Goal: Information Seeking & Learning: Learn about a topic

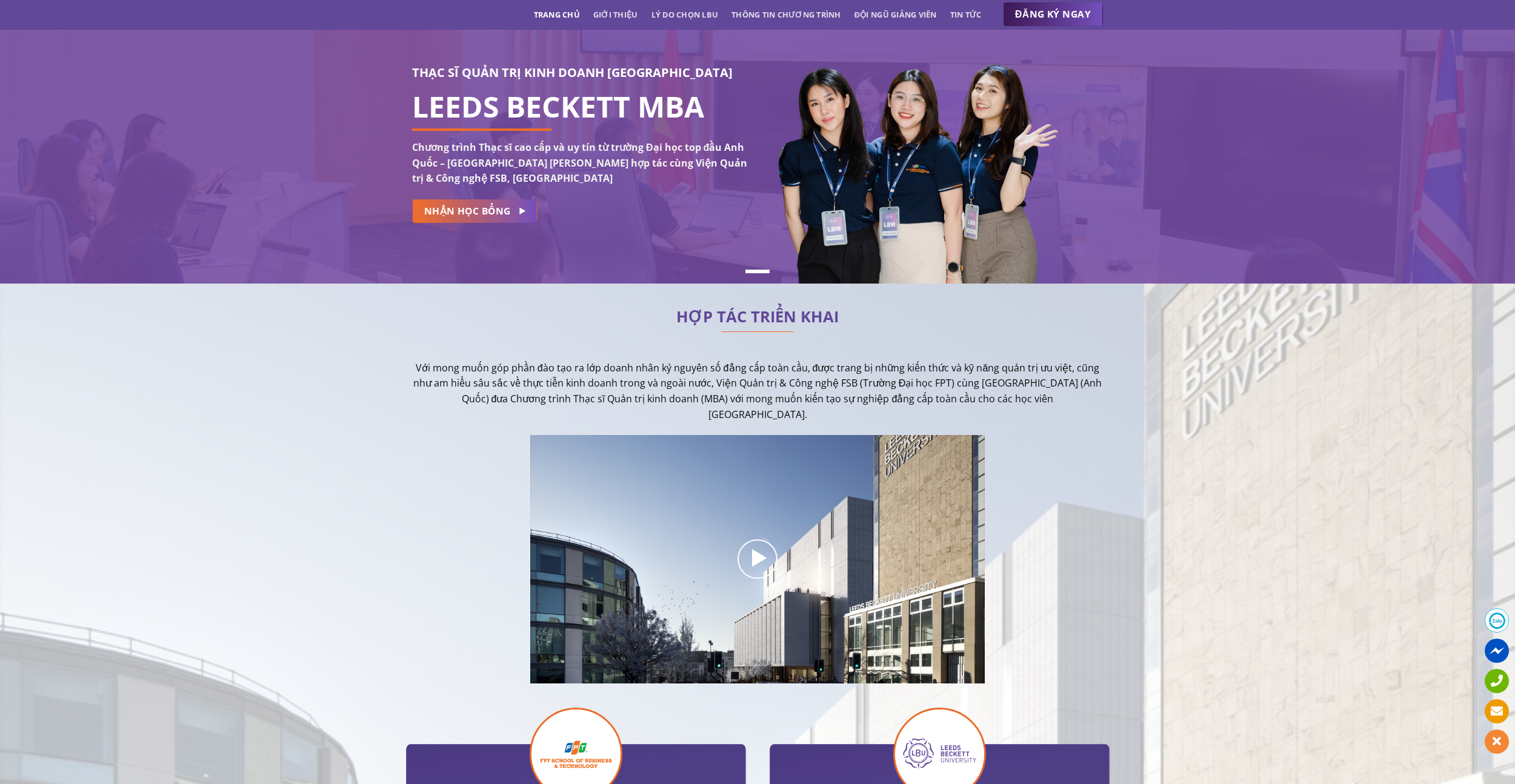
scroll to position [83, 0]
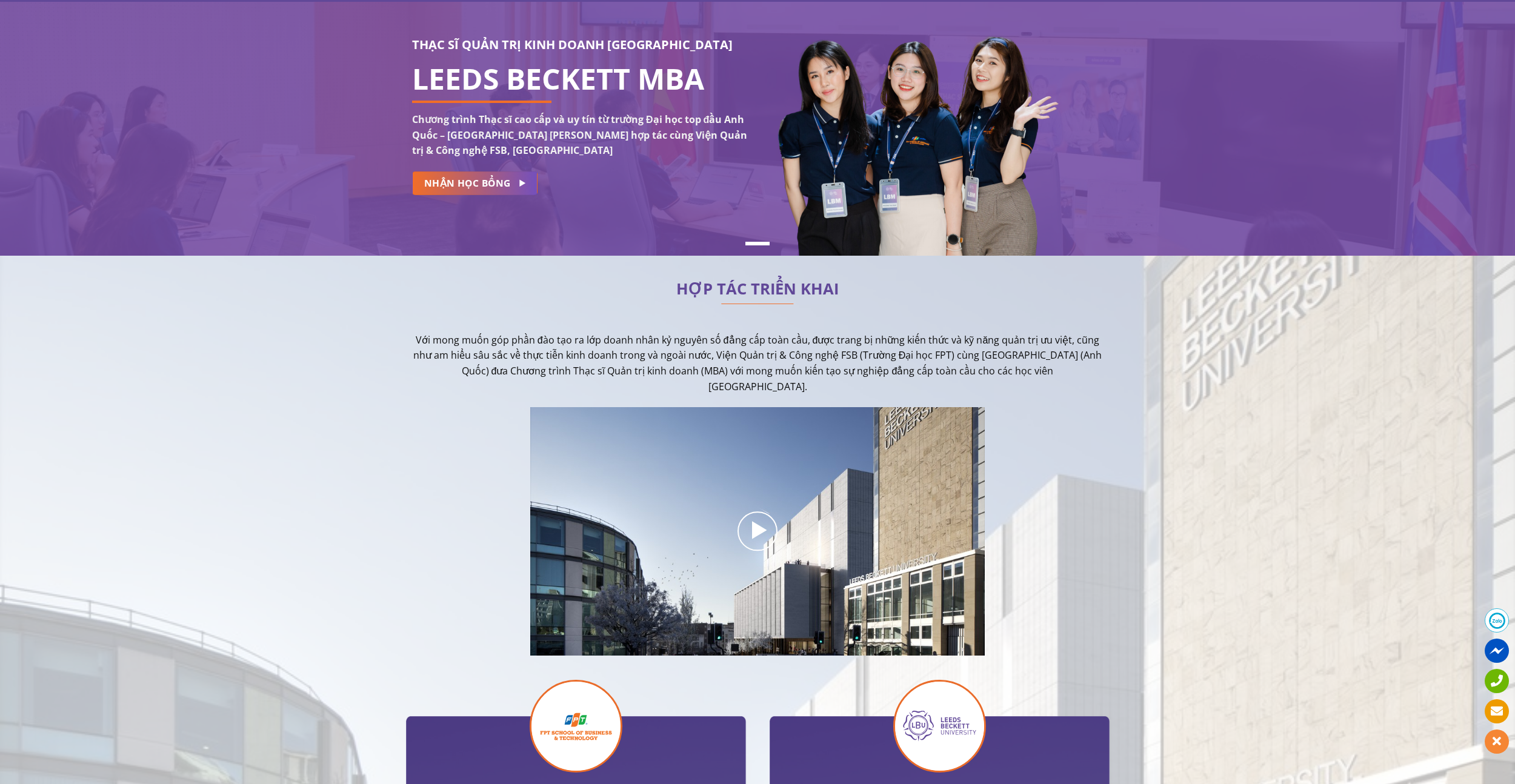
click at [495, 349] on p "Với mong muốn góp phần đào tạo ra lớp doanh nhân kỷ nguyên số đẳng cấp toàn cầu…" at bounding box center [757, 363] width 690 height 61
click at [322, 387] on div "HỢP TÁC TRIỂN KHAI Với mong muốn góp phần đào tạo ra lớp doanh nhân kỷ nguyên s…" at bounding box center [757, 684] width 1515 height 821
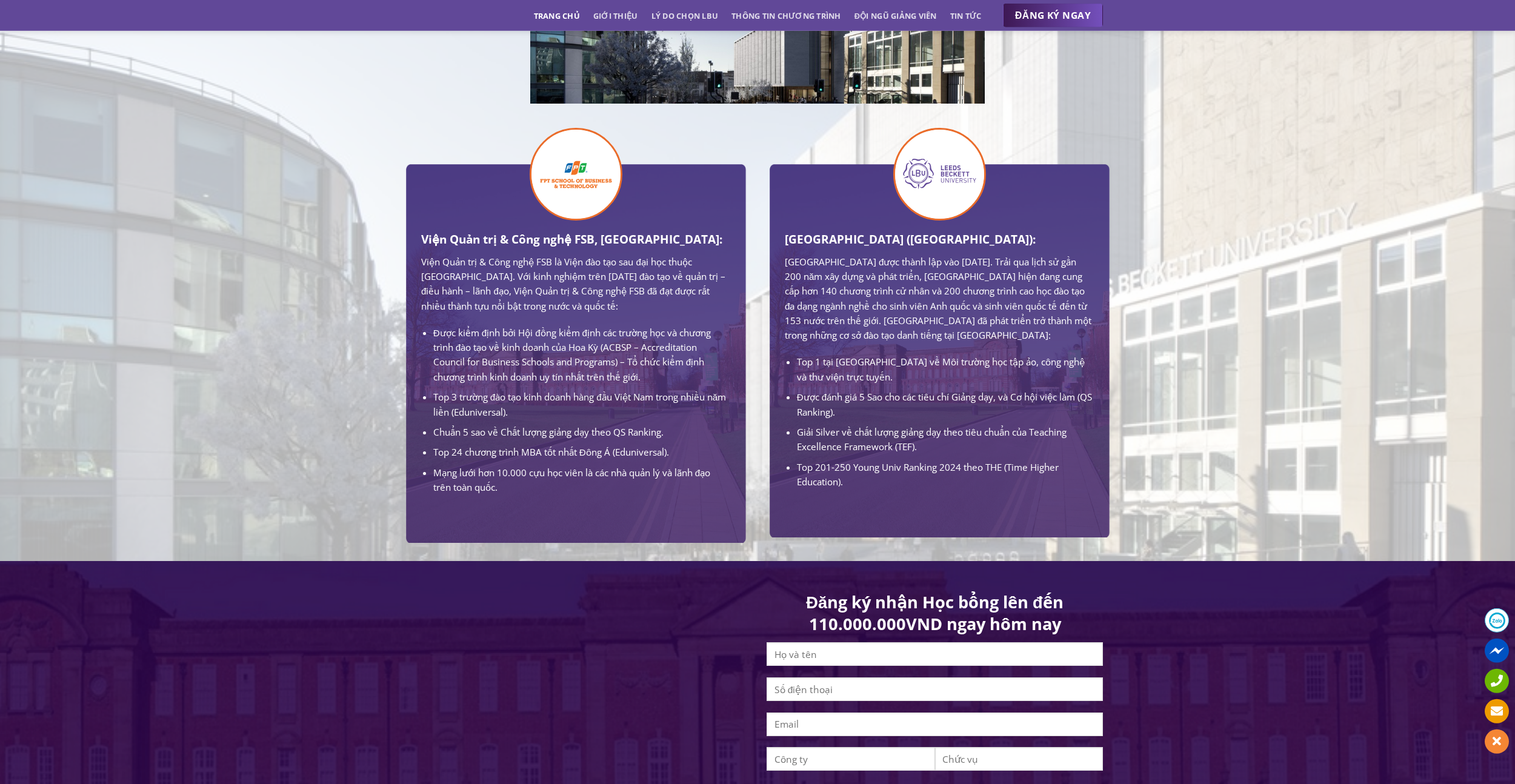
scroll to position [669, 0]
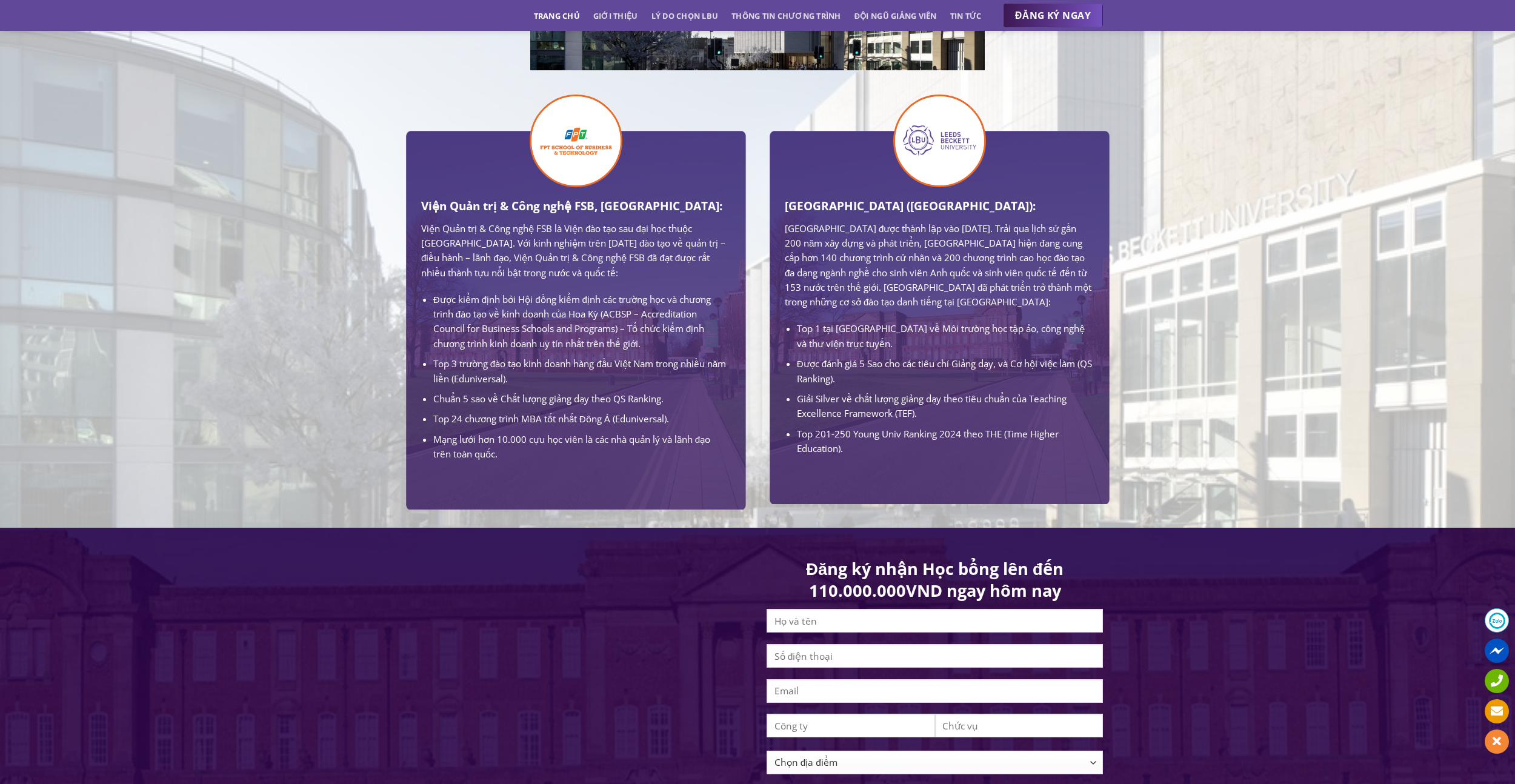
click at [531, 369] on li "Top 3 trường đào tạo kinh doanh hàng đầu Việt Nam trong nhiều năm liền (Edunive…" at bounding box center [582, 371] width 297 height 30
click at [527, 409] on ul "Được kiểm định bởi Hội đồng kiểm định các trường học và chương trình đào tạo về…" at bounding box center [575, 376] width 309 height 169
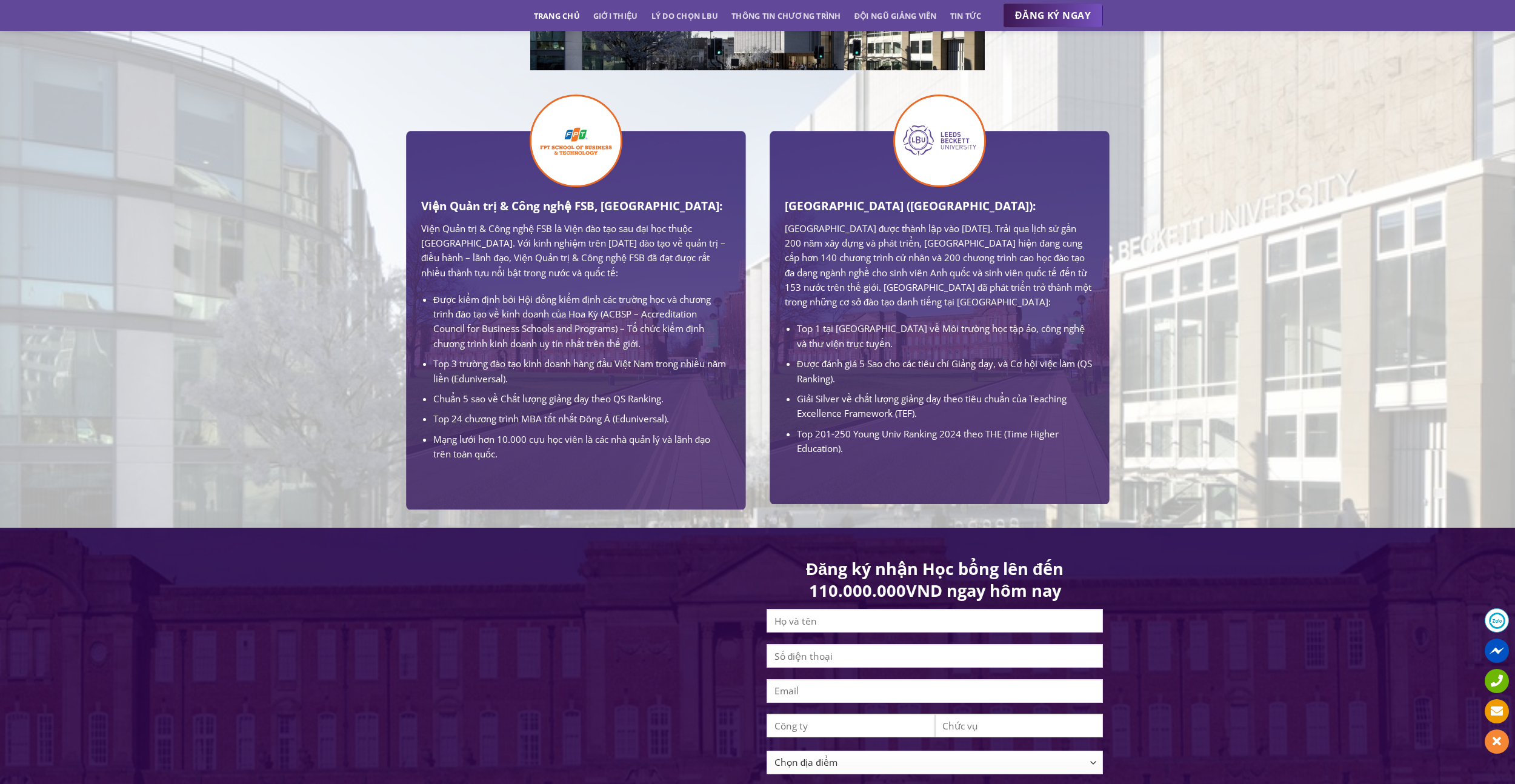
click at [527, 410] on ul "Được kiểm định bởi Hội đồng kiểm định các trường học và chương trình đào tạo về…" at bounding box center [575, 376] width 309 height 169
click at [524, 440] on li "Mạng lưới hơn 10.000 cựu học viên là các nhà quản lý và lãnh đạo trên toàn quốc." at bounding box center [582, 446] width 297 height 30
click at [525, 440] on li "Mạng lưới hơn 10.000 cựu học viên là các nhà quản lý và lãnh đạo trên toàn quốc." at bounding box center [582, 446] width 297 height 30
drag, startPoint x: 525, startPoint y: 440, endPoint x: 540, endPoint y: 411, distance: 32.6
click at [525, 440] on li "Mạng lưới hơn 10.000 cựu học viên là các nhà quản lý và lãnh đạo trên toàn quốc." at bounding box center [582, 446] width 297 height 30
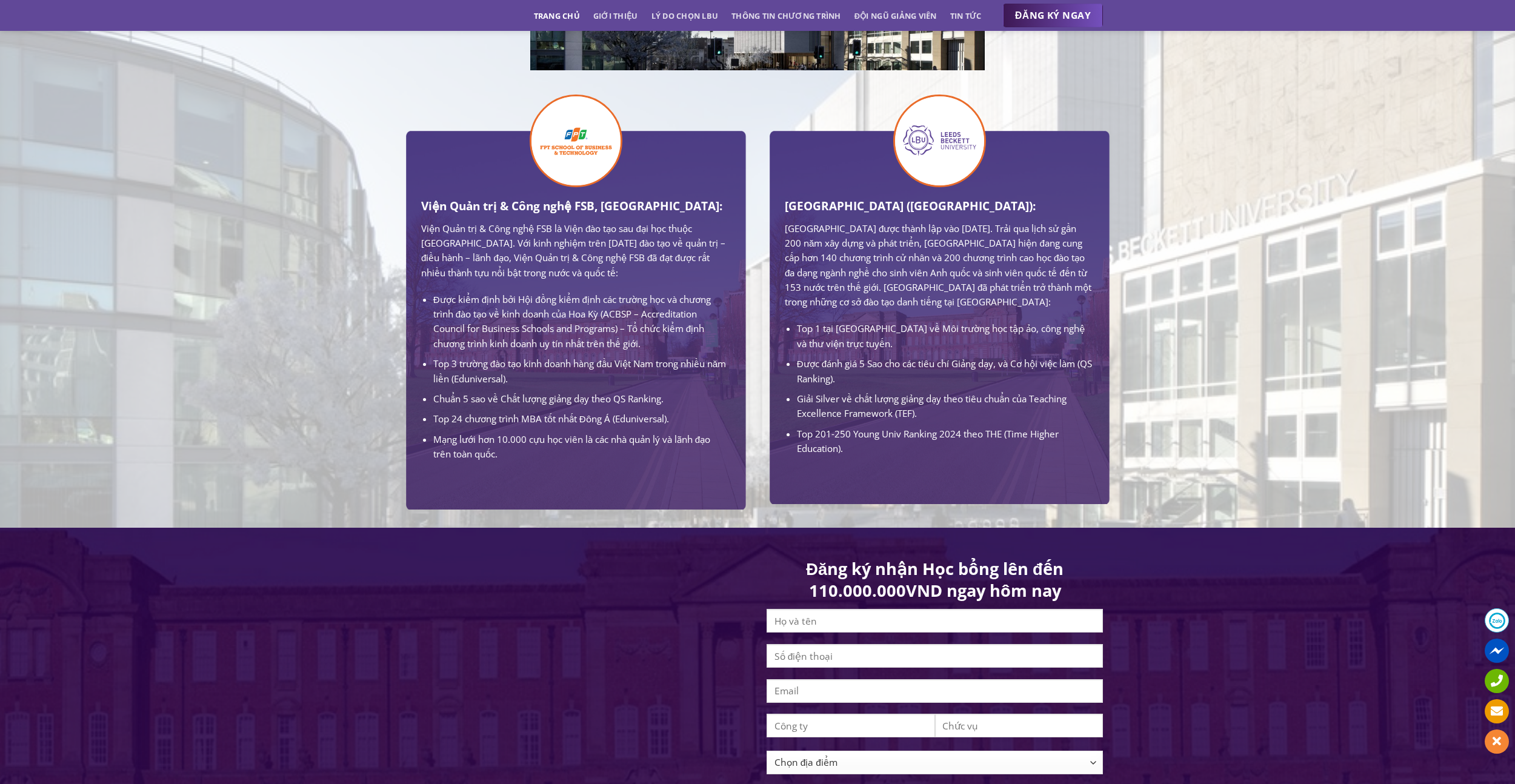
click at [541, 406] on li "Chuẩn 5 sao về Chất lượng giảng dạy theo QS Ranking." at bounding box center [582, 398] width 297 height 15
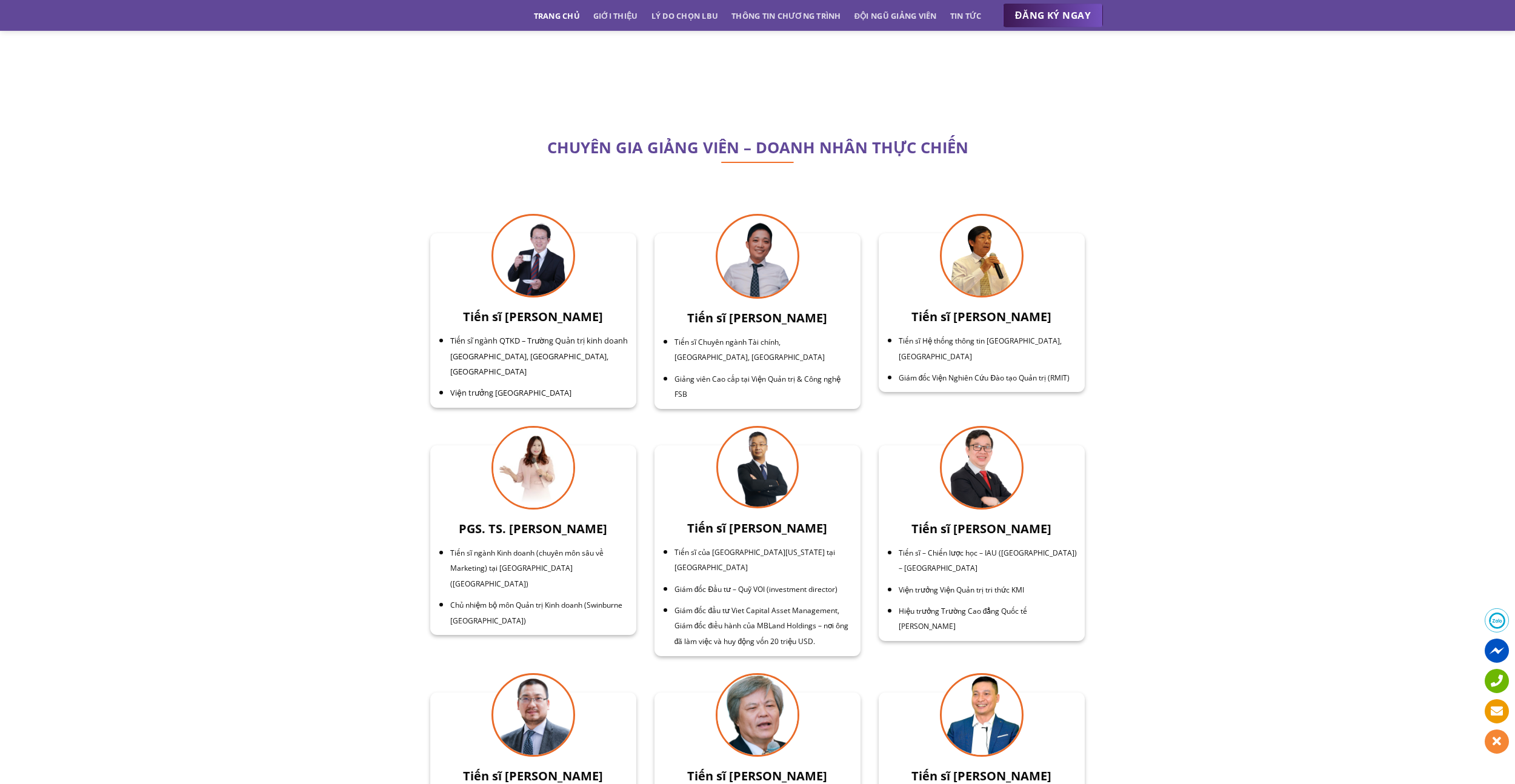
scroll to position [3845, 0]
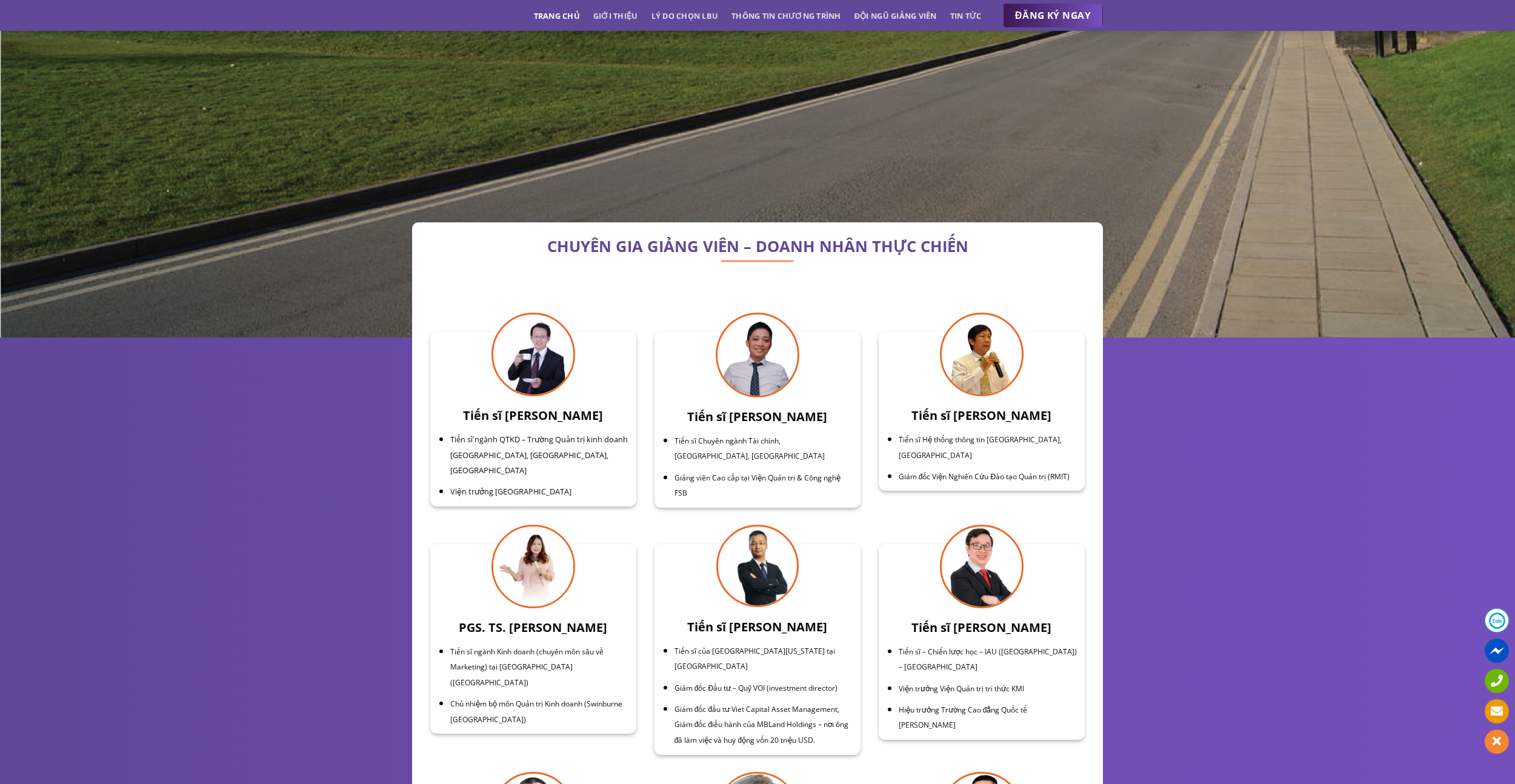
click at [737, 407] on h3 "Tiến sĩ [PERSON_NAME]" at bounding box center [757, 417] width 191 height 19
click at [736, 407] on h3 "Tiến sĩ [PERSON_NAME]" at bounding box center [757, 417] width 191 height 19
drag, startPoint x: 763, startPoint y: 407, endPoint x: 750, endPoint y: 408, distance: 13.0
click at [763, 432] on li "Tiến sĩ Chuyên ngành Tài chính, [GEOGRAPHIC_DATA], [GEOGRAPHIC_DATA]" at bounding box center [764, 447] width 179 height 31
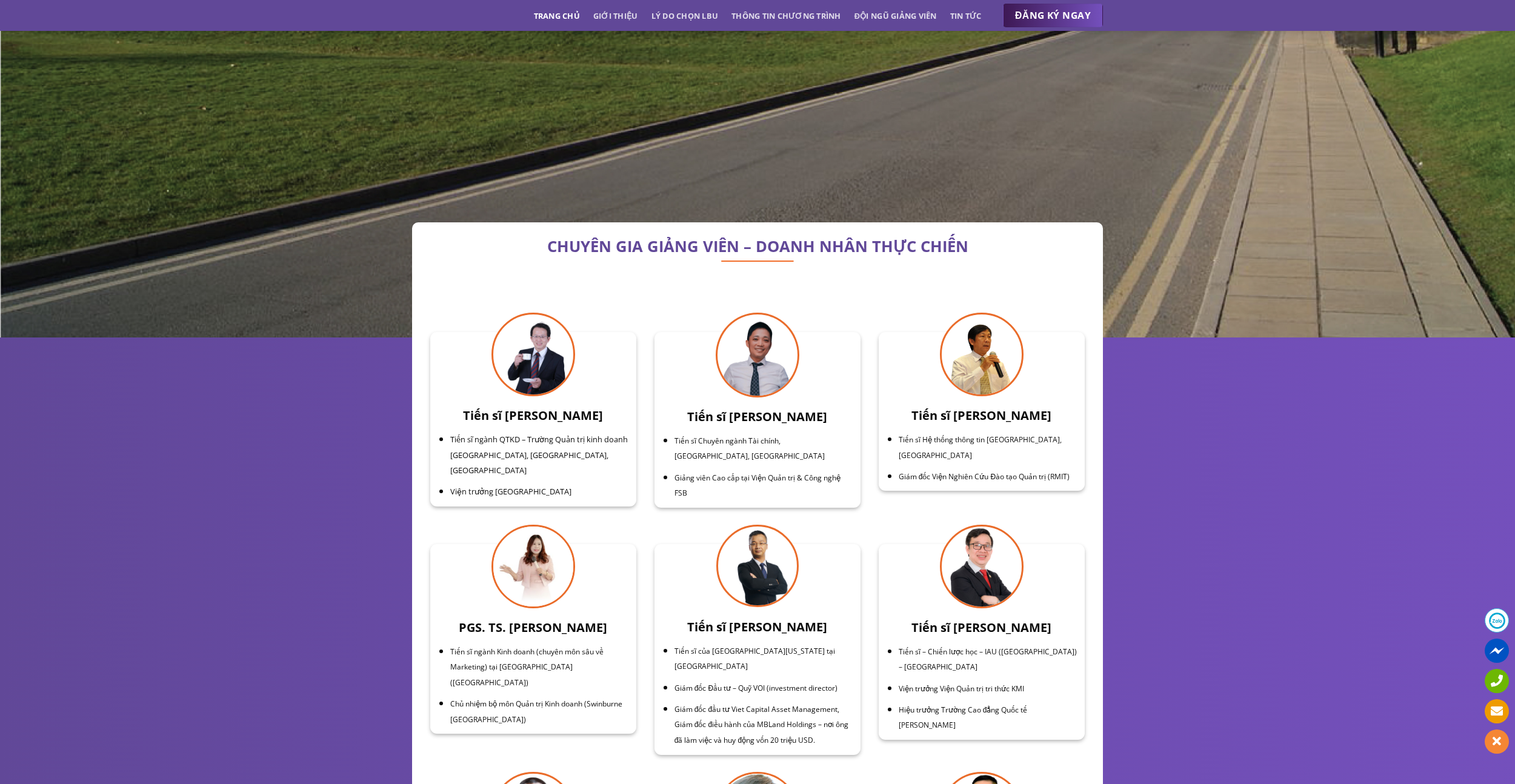
click at [737, 407] on h3 "Tiến sĩ [PERSON_NAME]" at bounding box center [757, 417] width 191 height 19
click at [711, 436] on span "Tiến sĩ Chuyên ngành Tài chính, [GEOGRAPHIC_DATA], [GEOGRAPHIC_DATA]" at bounding box center [749, 449] width 150 height 26
drag, startPoint x: 711, startPoint y: 418, endPoint x: 695, endPoint y: 424, distance: 17.1
click at [710, 432] on li "Tiến sĩ Chuyên ngành Tài chính, [GEOGRAPHIC_DATA], [GEOGRAPHIC_DATA]" at bounding box center [764, 447] width 179 height 31
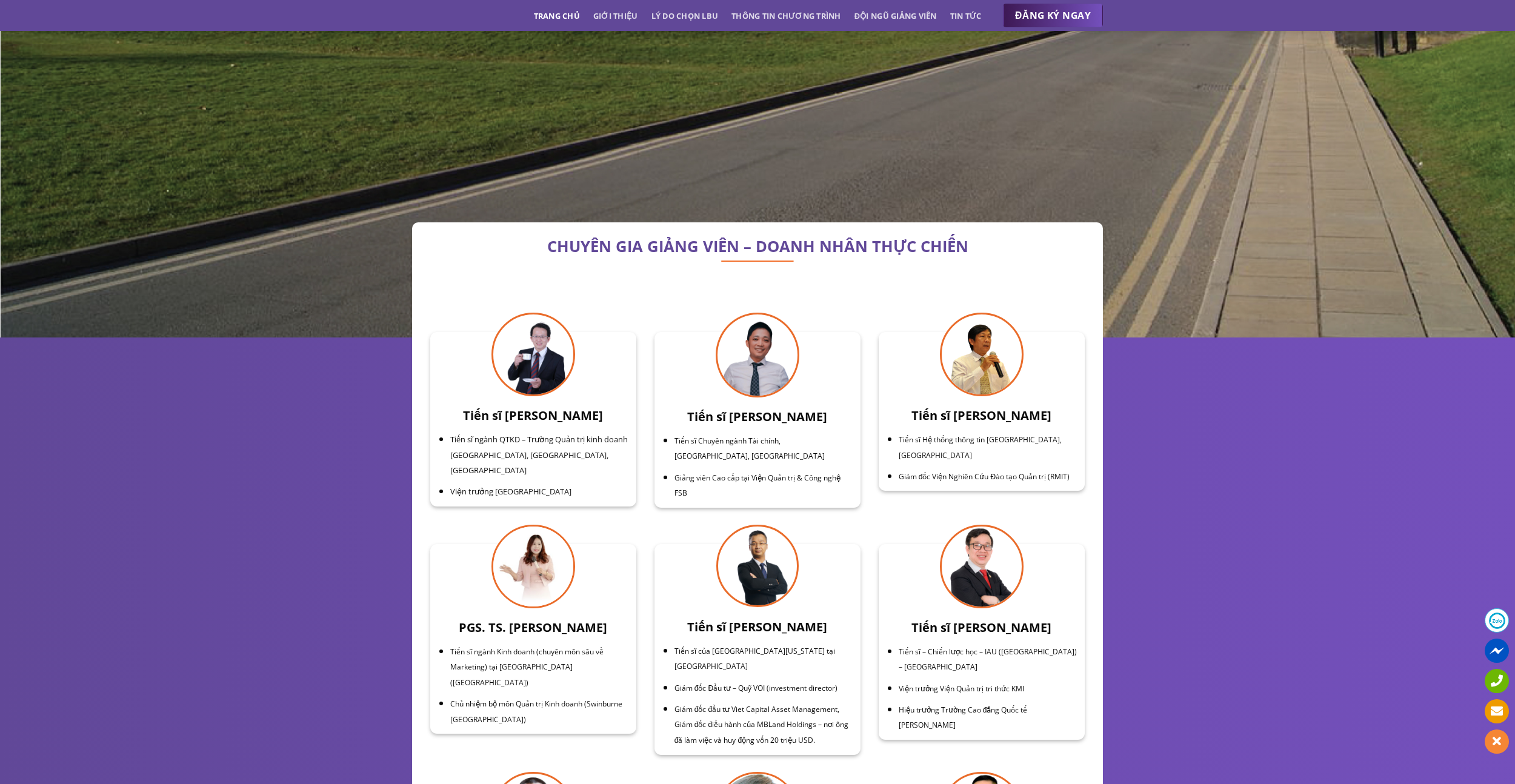
click at [773, 436] on span "Tiến sĩ Chuyên ngành Tài chính, [GEOGRAPHIC_DATA], [GEOGRAPHIC_DATA]" at bounding box center [749, 449] width 150 height 26
click at [774, 436] on span "Tiến sĩ Chuyên ngành Tài chính, [GEOGRAPHIC_DATA], [GEOGRAPHIC_DATA]" at bounding box center [749, 449] width 150 height 26
click at [714, 436] on span "Tiến sĩ Chuyên ngành Tài chính, [GEOGRAPHIC_DATA], [GEOGRAPHIC_DATA]" at bounding box center [749, 449] width 150 height 26
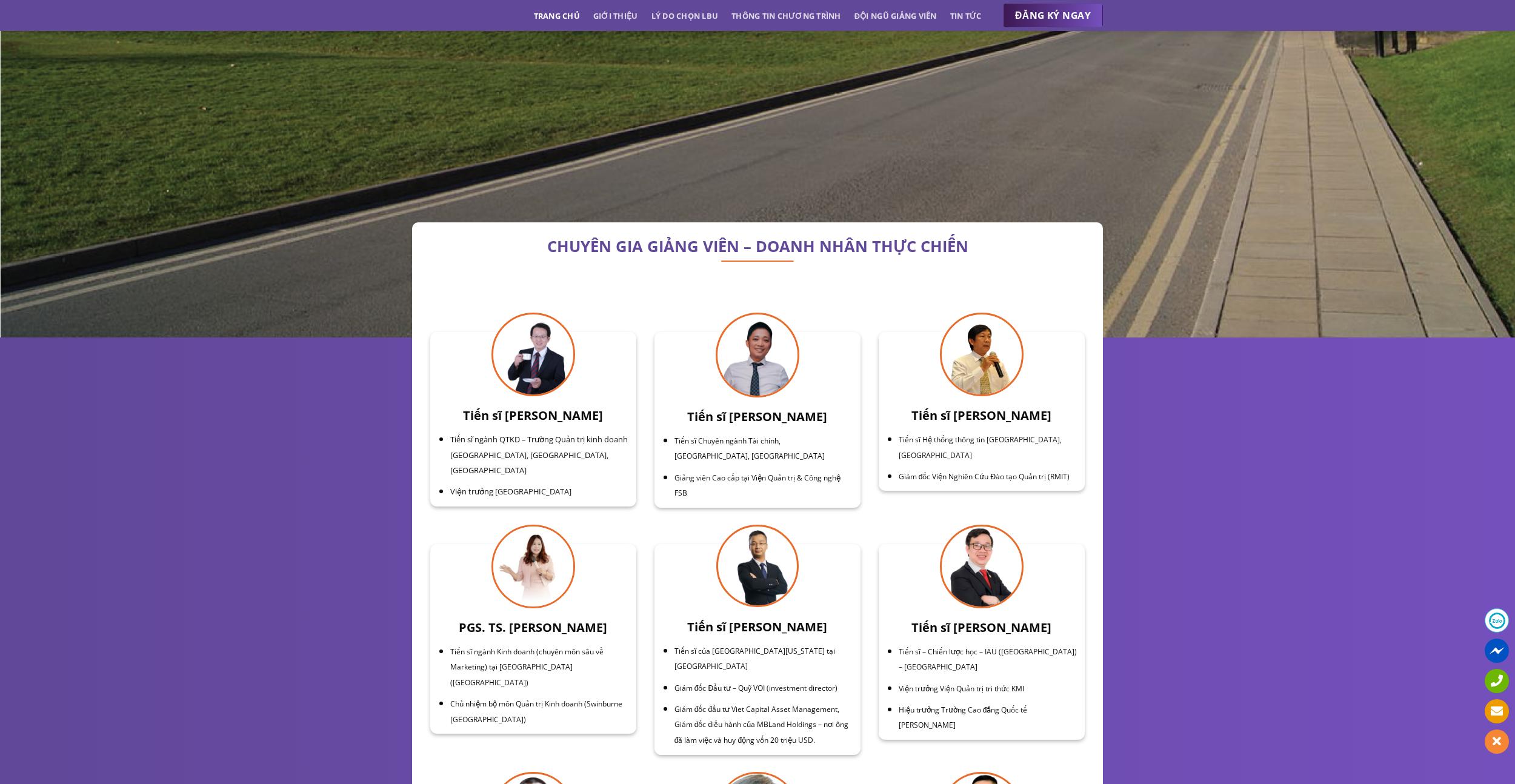
click at [714, 436] on span "Tiến sĩ Chuyên ngành Tài chính, [GEOGRAPHIC_DATA], [GEOGRAPHIC_DATA]" at bounding box center [749, 449] width 150 height 26
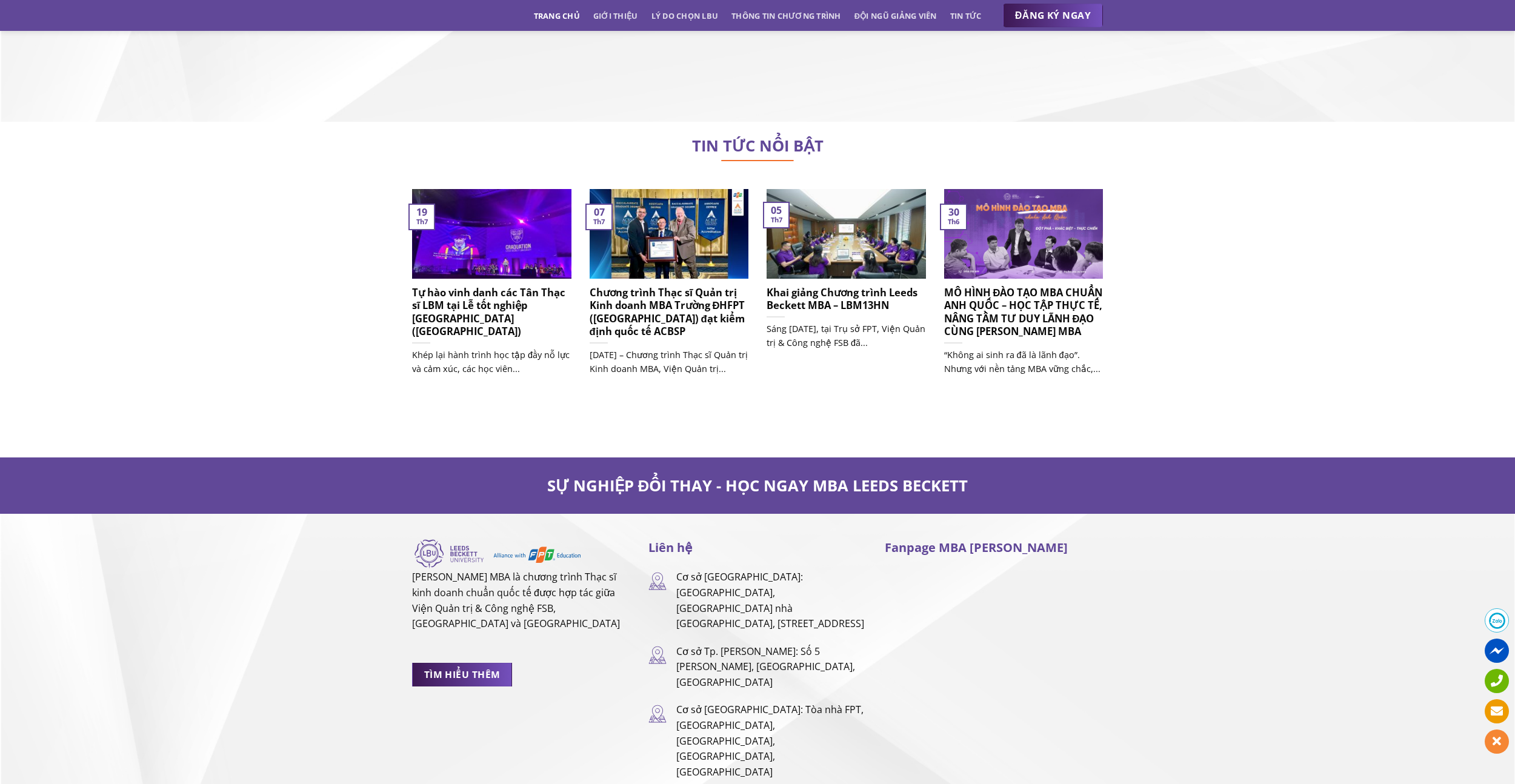
scroll to position [7576, 0]
